Goal: Task Accomplishment & Management: Manage account settings

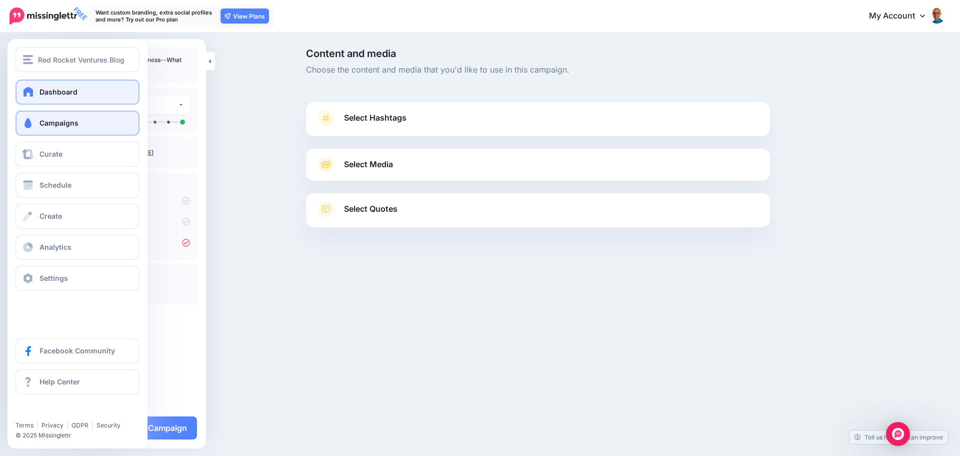
click at [31, 94] on span at bounding box center [28, 92] width 13 height 10
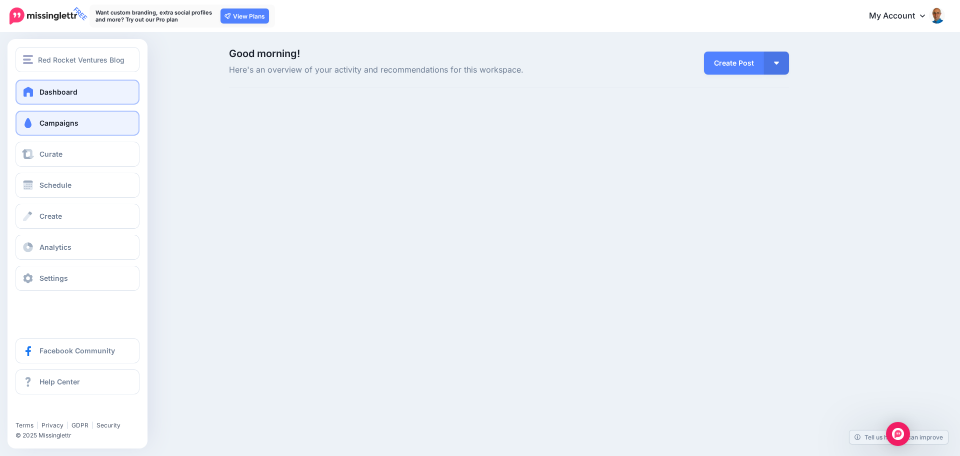
click at [26, 124] on span at bounding box center [28, 123] width 13 height 10
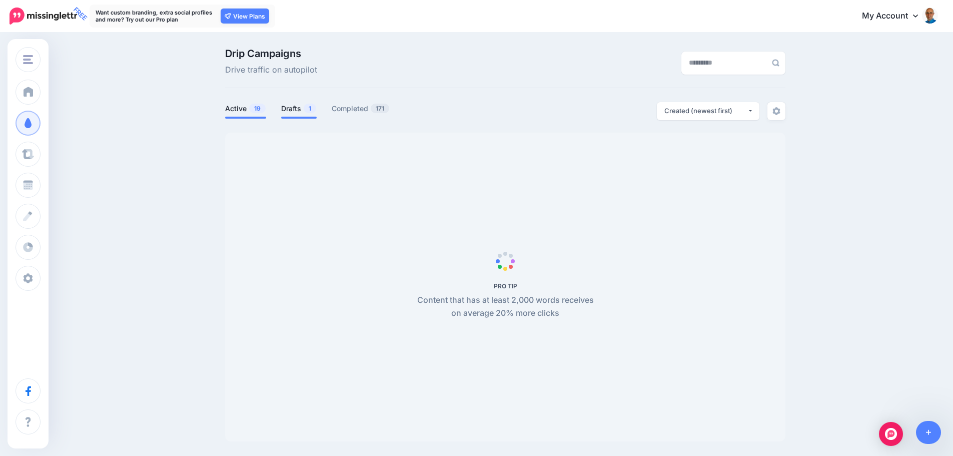
click at [299, 110] on link "Drafts 1" at bounding box center [299, 109] width 36 height 12
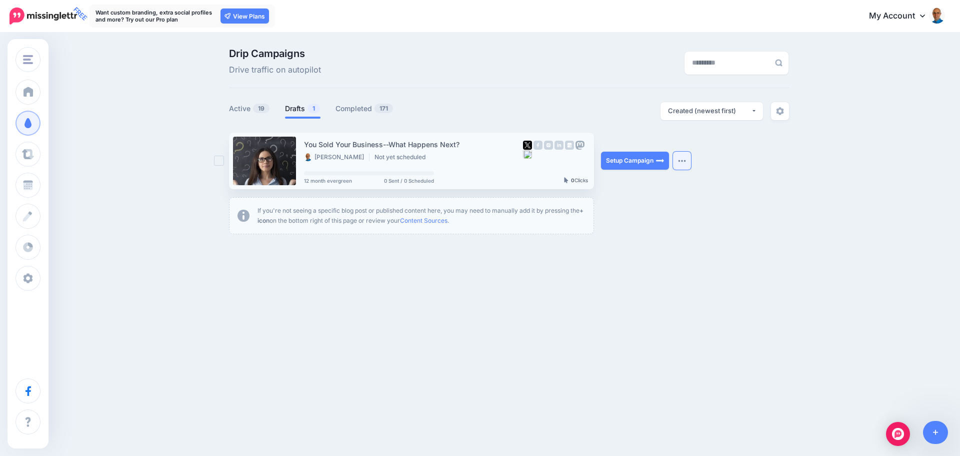
click at [684, 163] on button "button" at bounding box center [682, 161] width 18 height 18
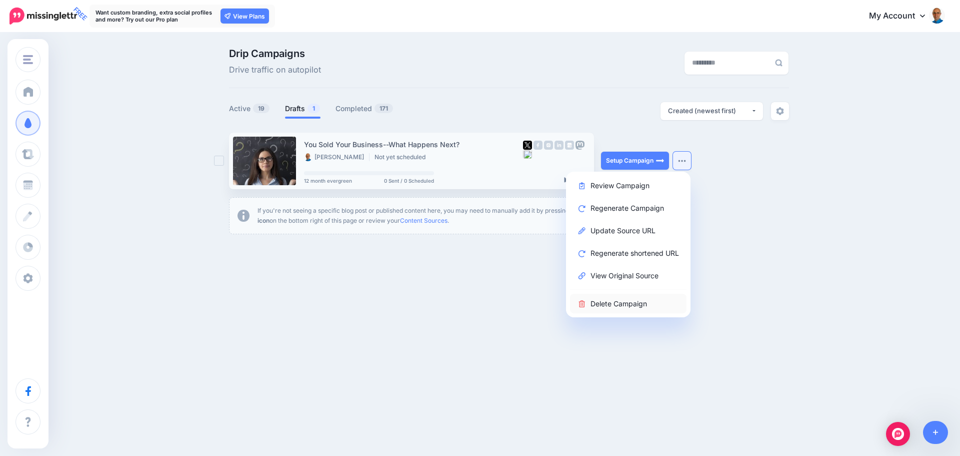
click at [624, 304] on link "Delete Campaign" at bounding box center [628, 304] width 117 height 20
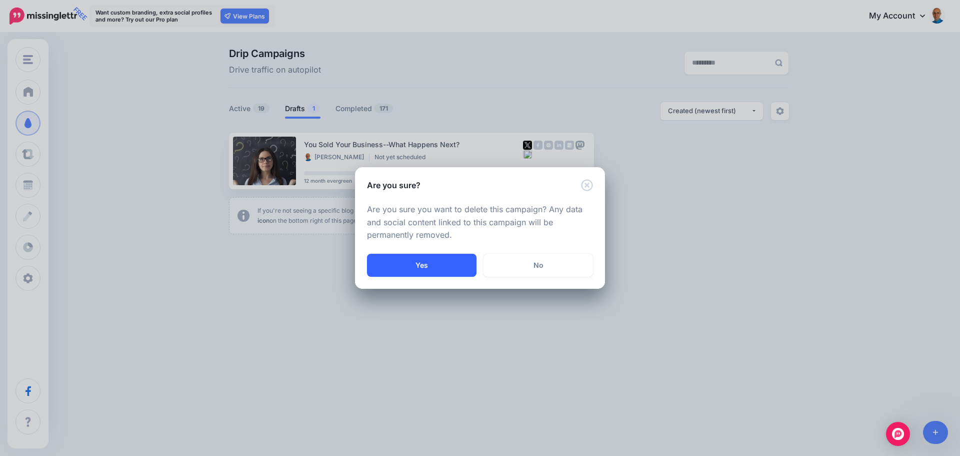
click at [424, 263] on button "Yes" at bounding box center [422, 265] width 110 height 23
